Goal: Transaction & Acquisition: Purchase product/service

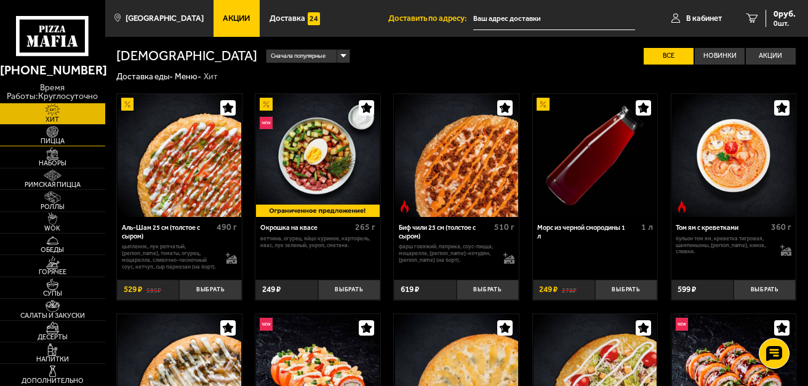
click at [49, 138] on span "Пицца" at bounding box center [52, 141] width 105 height 7
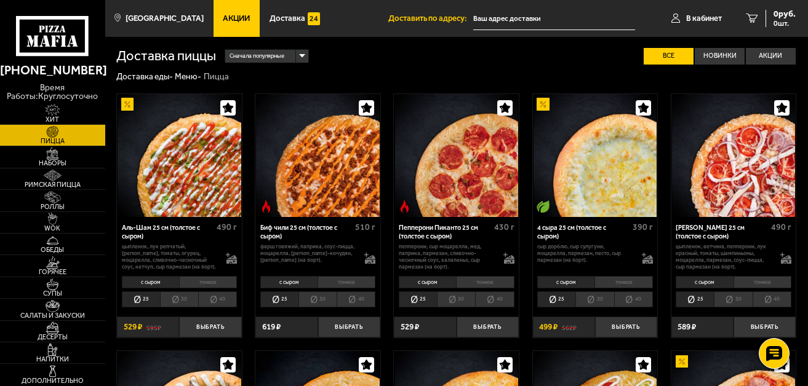
click at [229, 13] on link "Акции" at bounding box center [236, 18] width 47 height 37
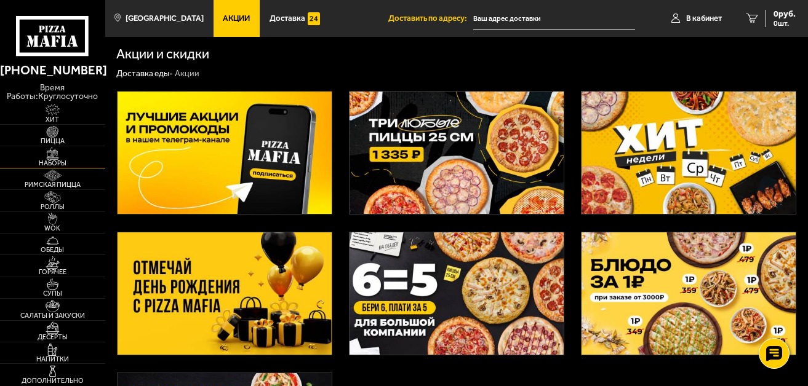
click at [58, 161] on span "Наборы" at bounding box center [52, 163] width 105 height 7
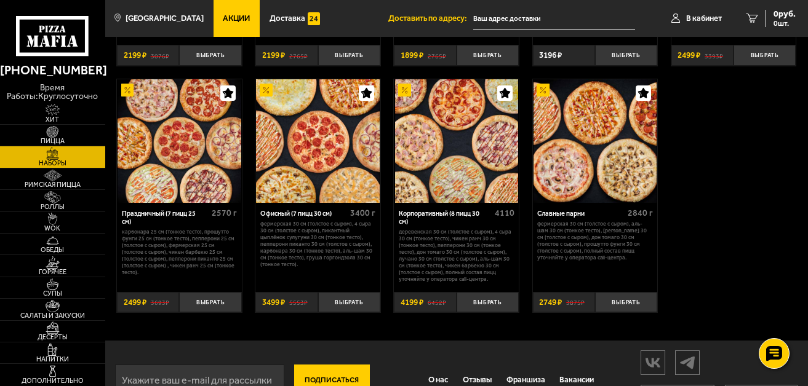
scroll to position [1348, 0]
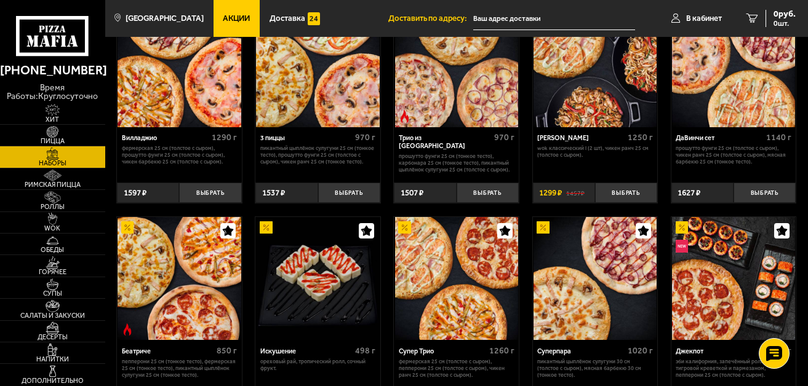
scroll to position [0, 0]
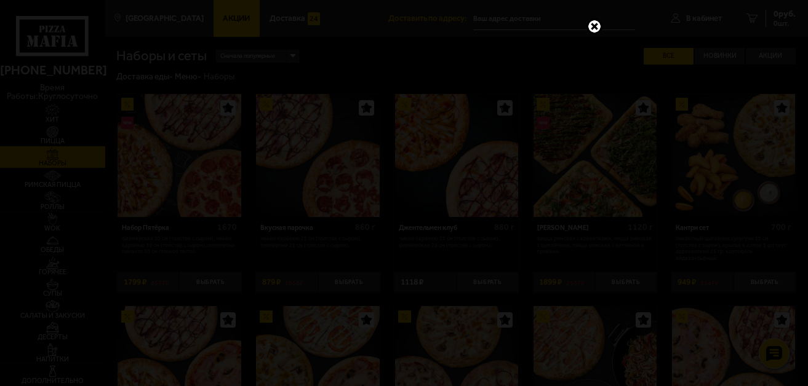
click at [594, 23] on link at bounding box center [594, 26] width 16 height 16
